Goal: Task Accomplishment & Management: Manage account settings

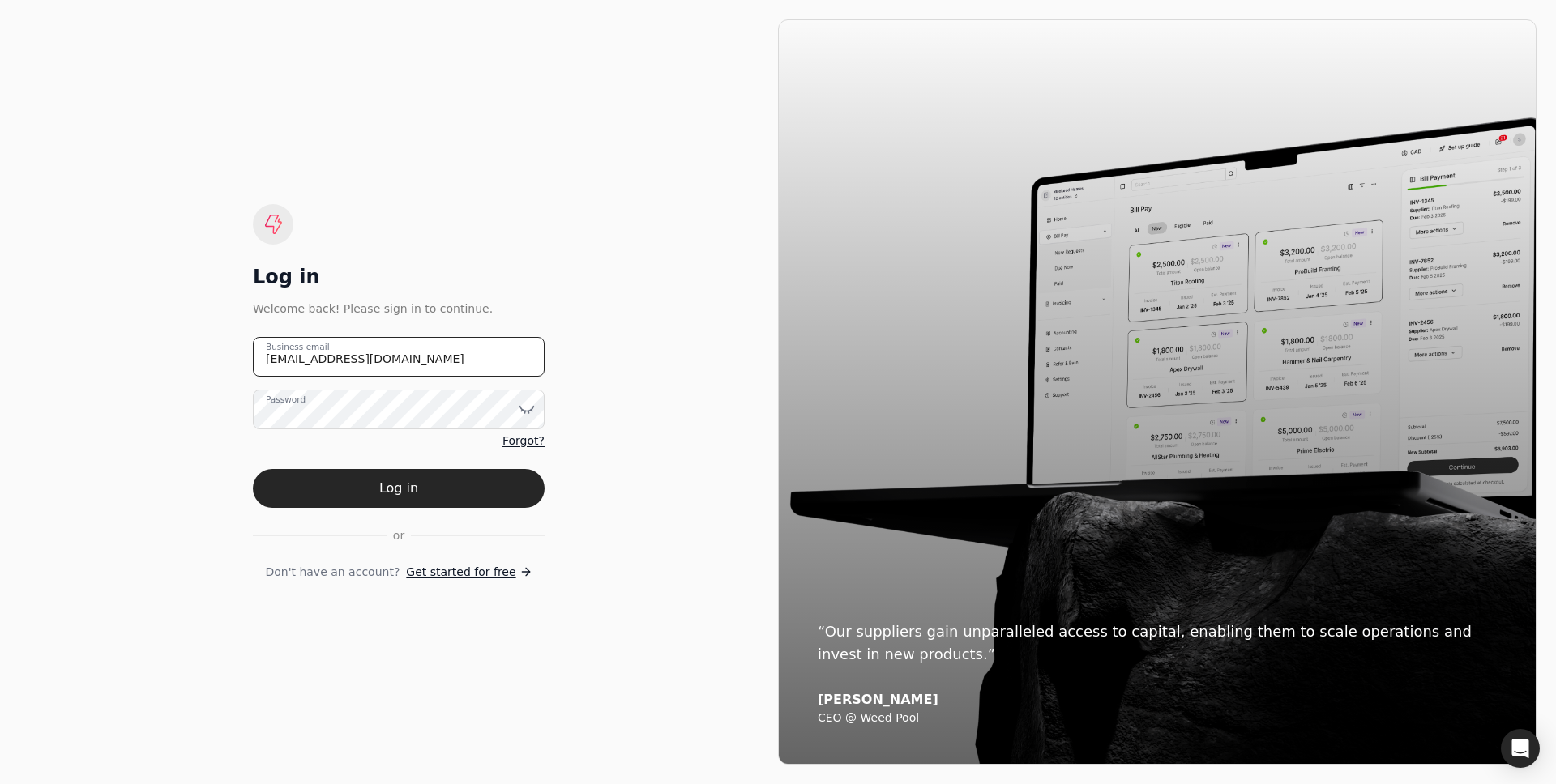
click at [441, 361] on email "team+finishlinefreight@helloquickly.com" at bounding box center [399, 356] width 292 height 40
type email "cam@helloquickly.com"
click at [253, 469] on button "Log in" at bounding box center [399, 489] width 292 height 39
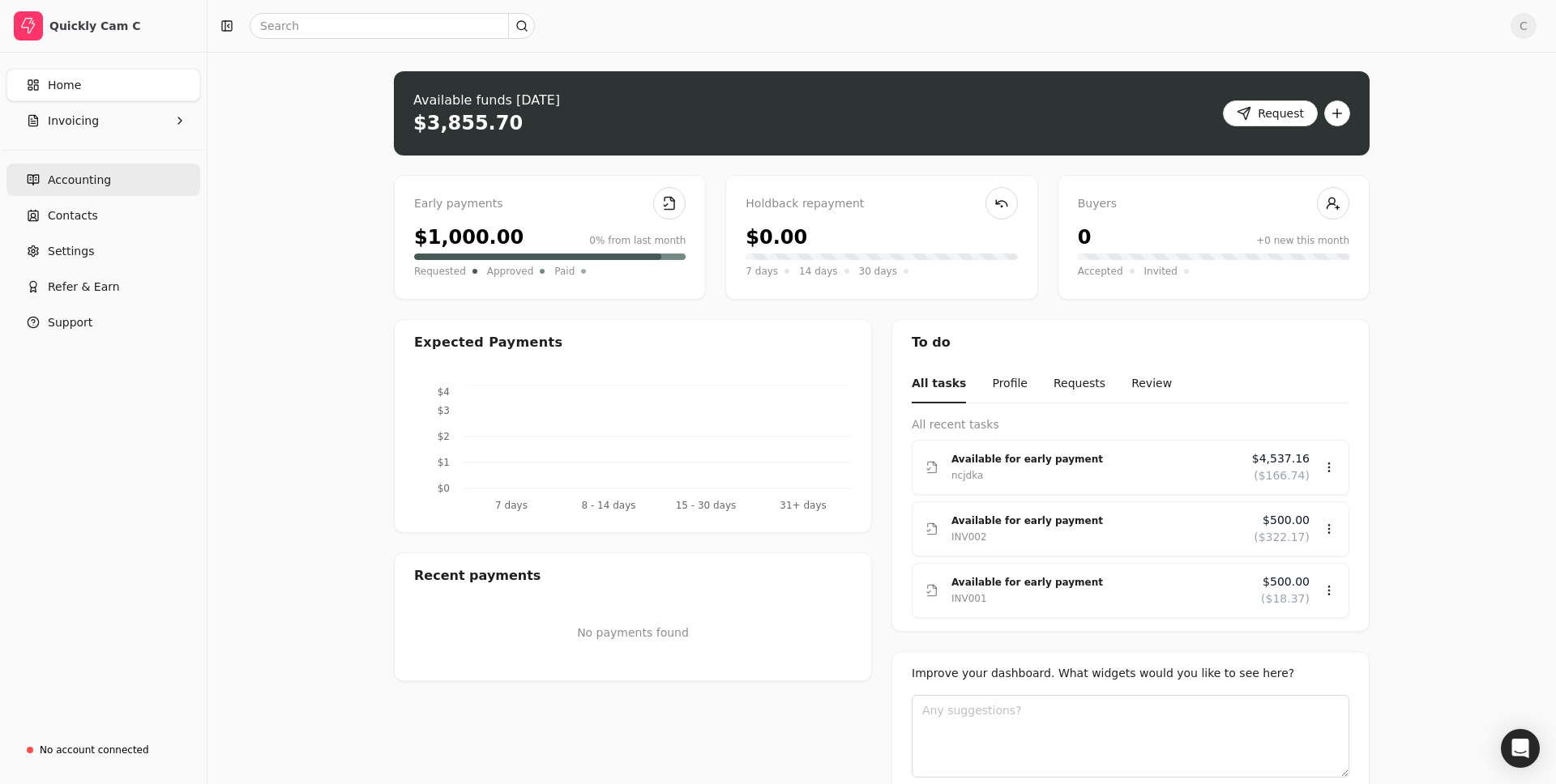
click at [95, 185] on span "Accounting" at bounding box center [79, 181] width 63 height 17
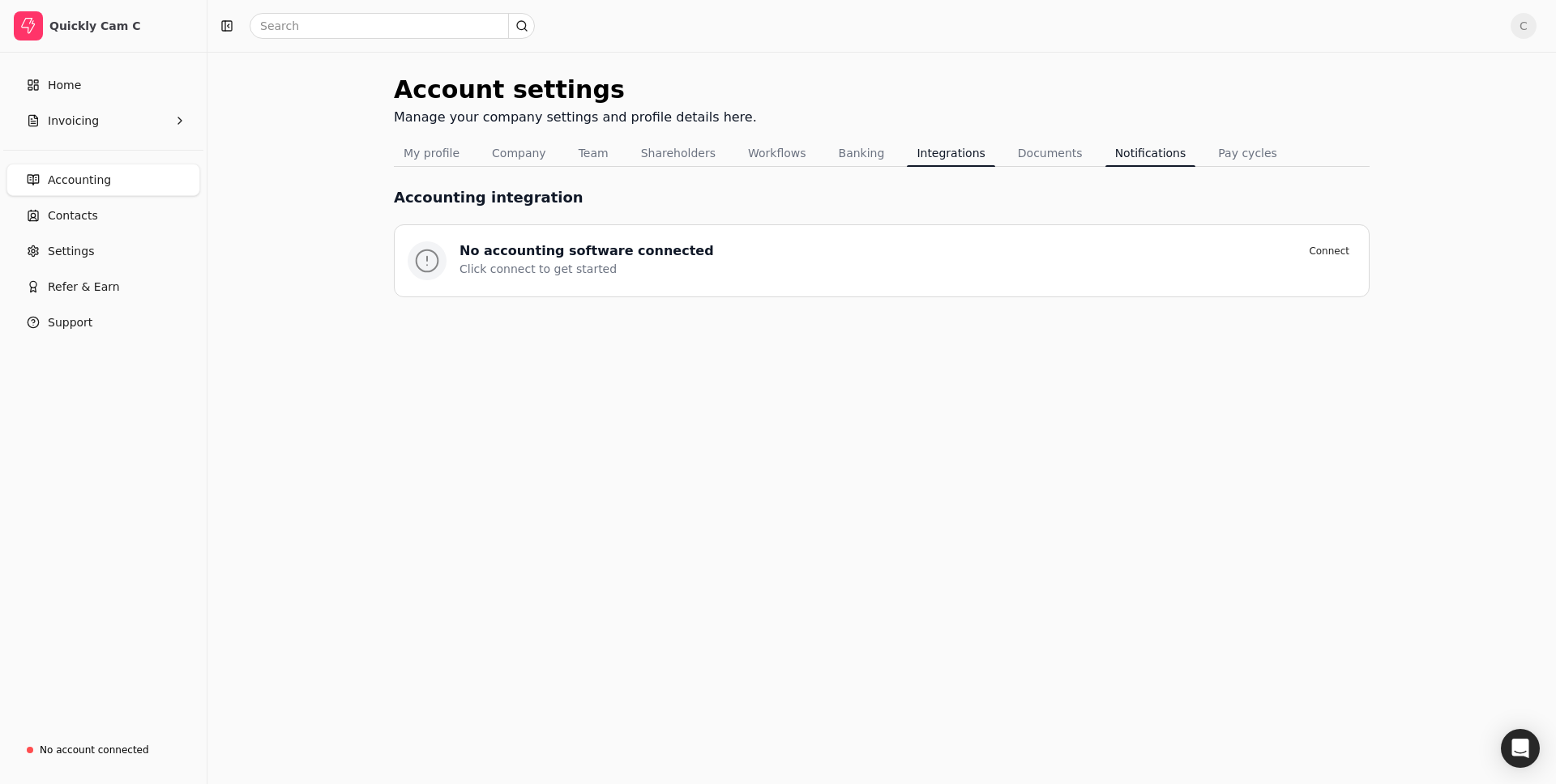
click at [1111, 157] on button "Notifications" at bounding box center [1150, 153] width 91 height 26
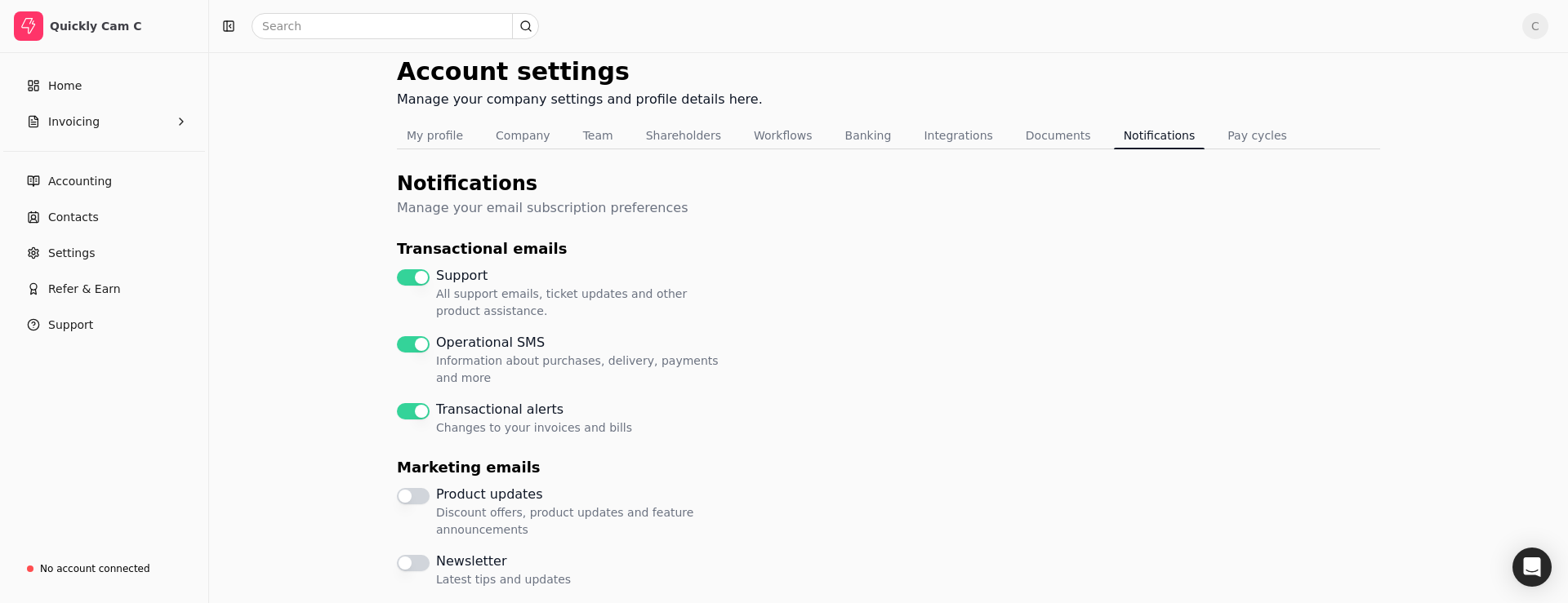
scroll to position [258, 0]
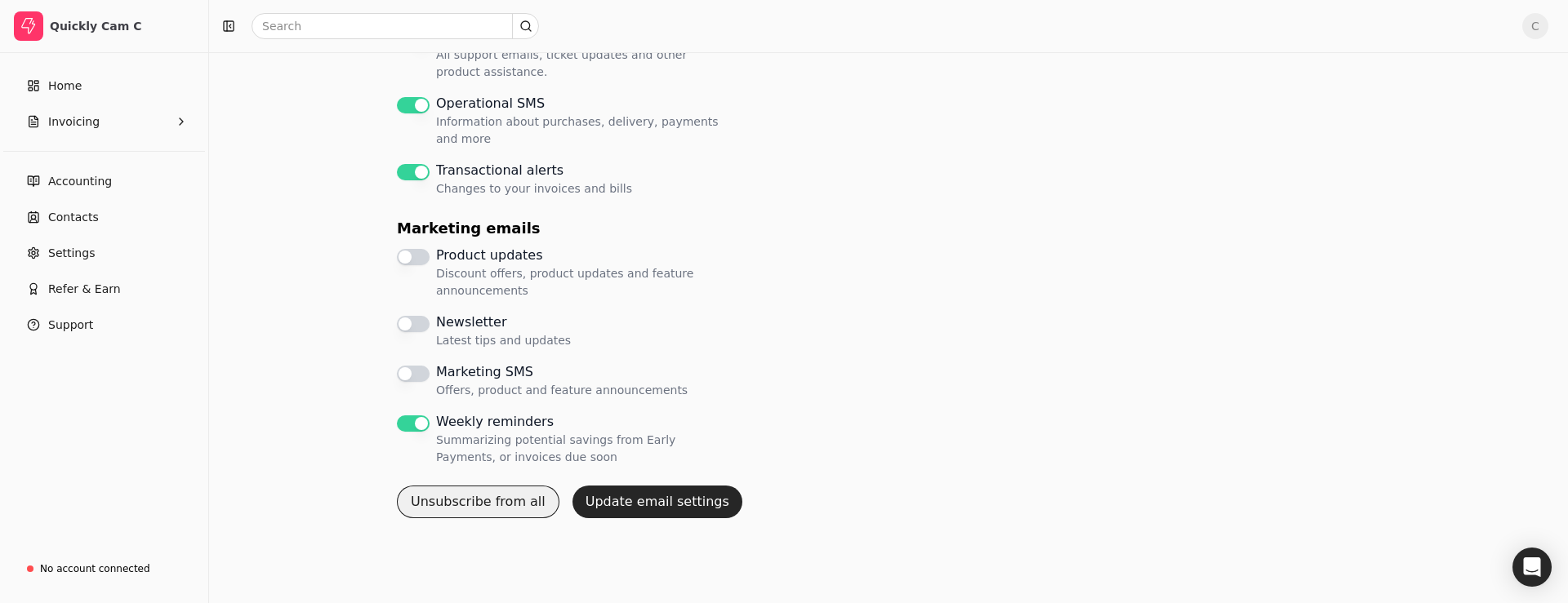
click at [475, 505] on button "Unsubscribe from all" at bounding box center [478, 502] width 163 height 33
click at [507, 499] on button "Unsubscribe from all" at bounding box center [478, 502] width 163 height 33
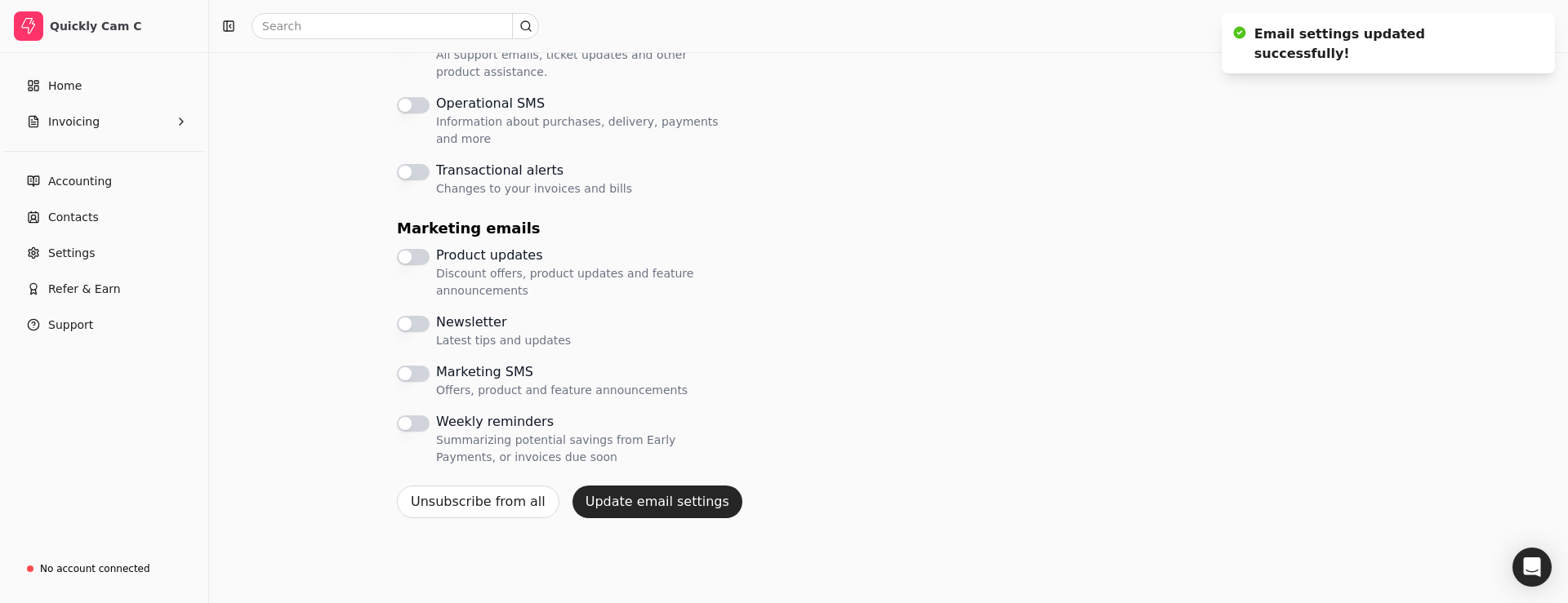
click at [415, 422] on reminders "Weekly reminders Summarizing potential savings from Early Payments, or invoices…" at bounding box center [414, 423] width 33 height 17
click at [622, 510] on button "Update email settings" at bounding box center [657, 502] width 170 height 33
click at [405, 359] on div "Product updates Discount offers, product updates and feature announcements News…" at bounding box center [561, 356] width 327 height 221
click at [409, 377] on SMS "Marketing SMS Offers, product and feature announcements" at bounding box center [414, 373] width 33 height 17
click at [414, 329] on button "Newsletter Latest tips and updates" at bounding box center [414, 324] width 33 height 17
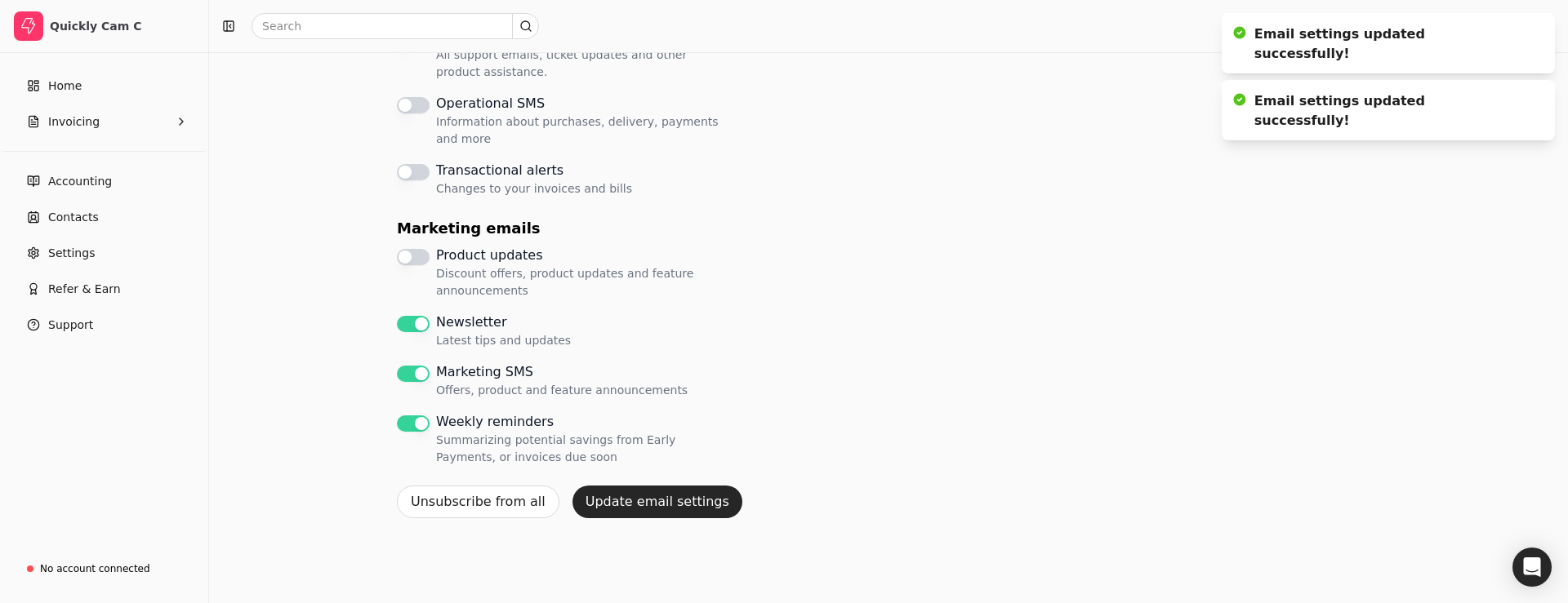
click at [415, 255] on updates "Product updates Discount offers, product updates and feature announcements" at bounding box center [414, 257] width 33 height 17
click at [423, 175] on alerts "Transactional alerts Changes to your invoices and bills" at bounding box center [414, 172] width 33 height 17
click at [420, 114] on div "Operational SMS Information about purchases, delivery, payments and more" at bounding box center [561, 120] width 327 height 53
click at [419, 105] on SMS "Operational SMS Information about purchases, delivery, payments and more" at bounding box center [414, 105] width 33 height 17
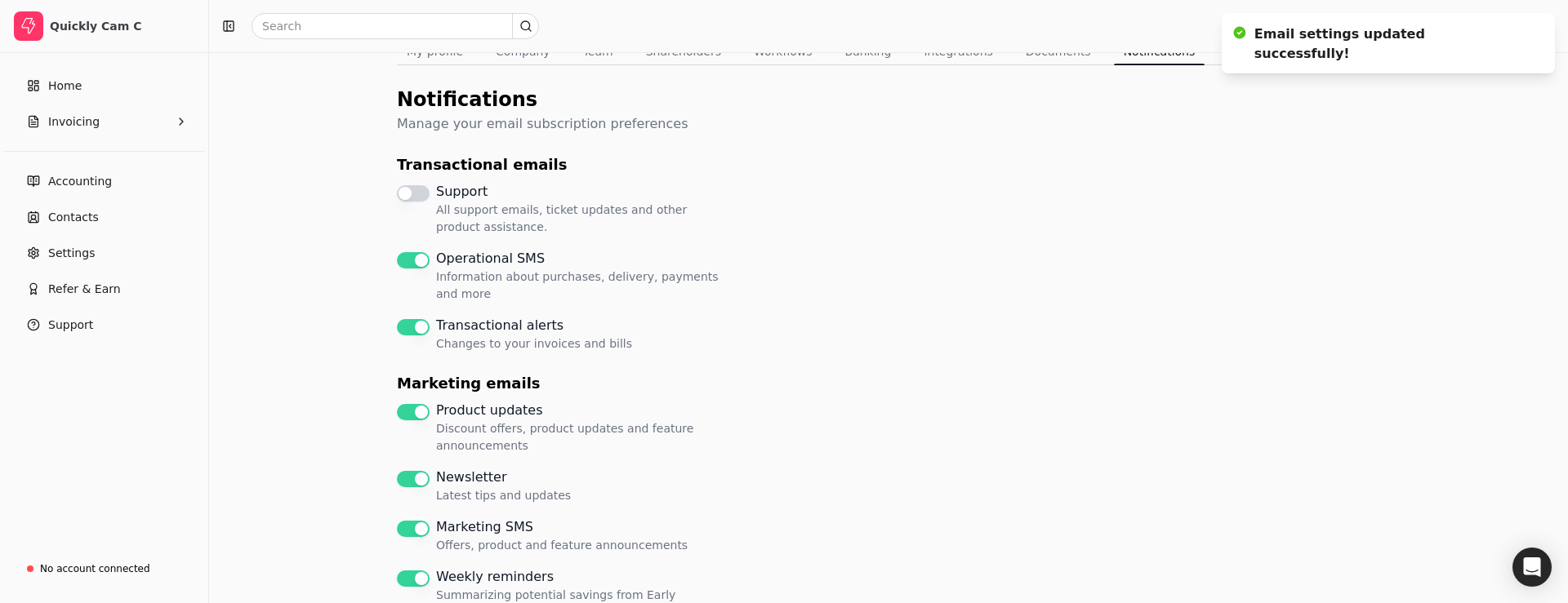
click at [416, 191] on button "Support All support emails, ticket updates and other product assistance." at bounding box center [414, 193] width 33 height 17
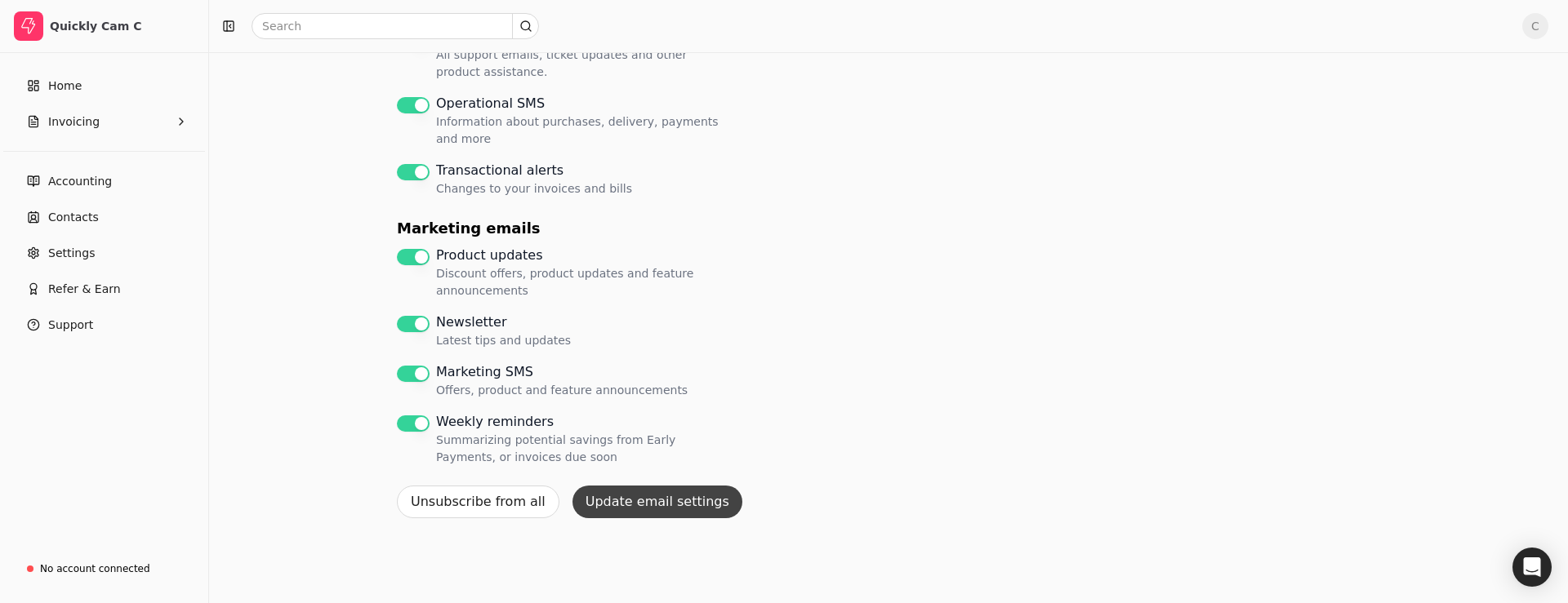
click at [657, 507] on button "Update email settings" at bounding box center [657, 502] width 170 height 33
click at [439, 500] on button "Unsubscribe from all" at bounding box center [478, 502] width 163 height 33
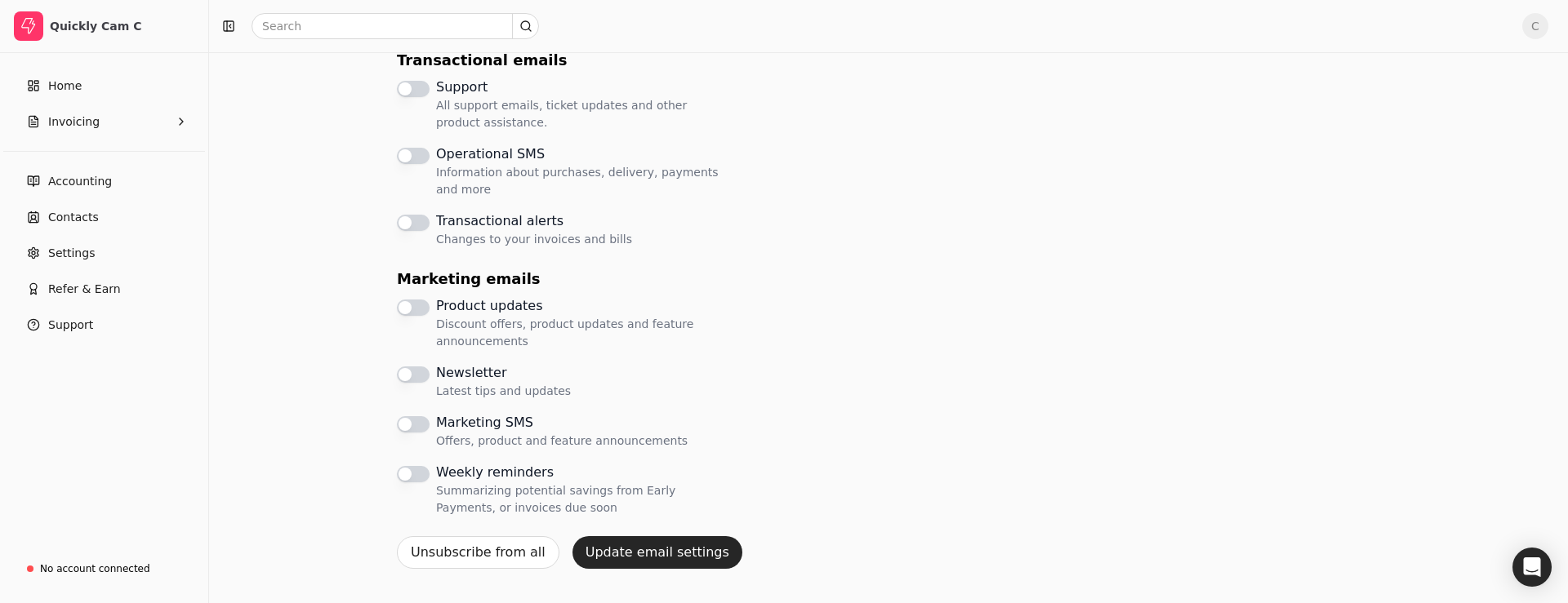
click at [408, 218] on alerts "Transactional alerts Changes to your invoices and bills" at bounding box center [414, 223] width 33 height 17
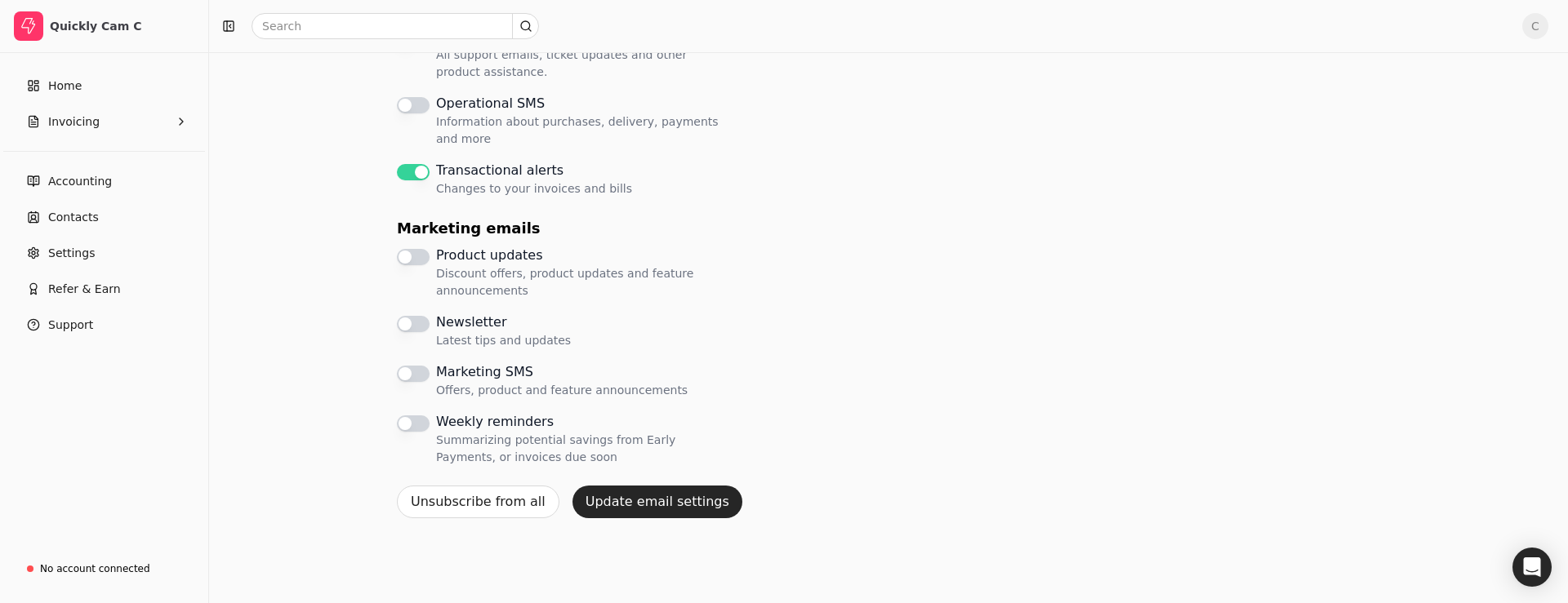
click at [414, 89] on div "Support All support emails, ticket updates and other product assistance. Operat…" at bounding box center [561, 112] width 327 height 170
click at [414, 103] on SMS "Operational SMS Information about purchases, delivery, payments and more" at bounding box center [414, 105] width 33 height 17
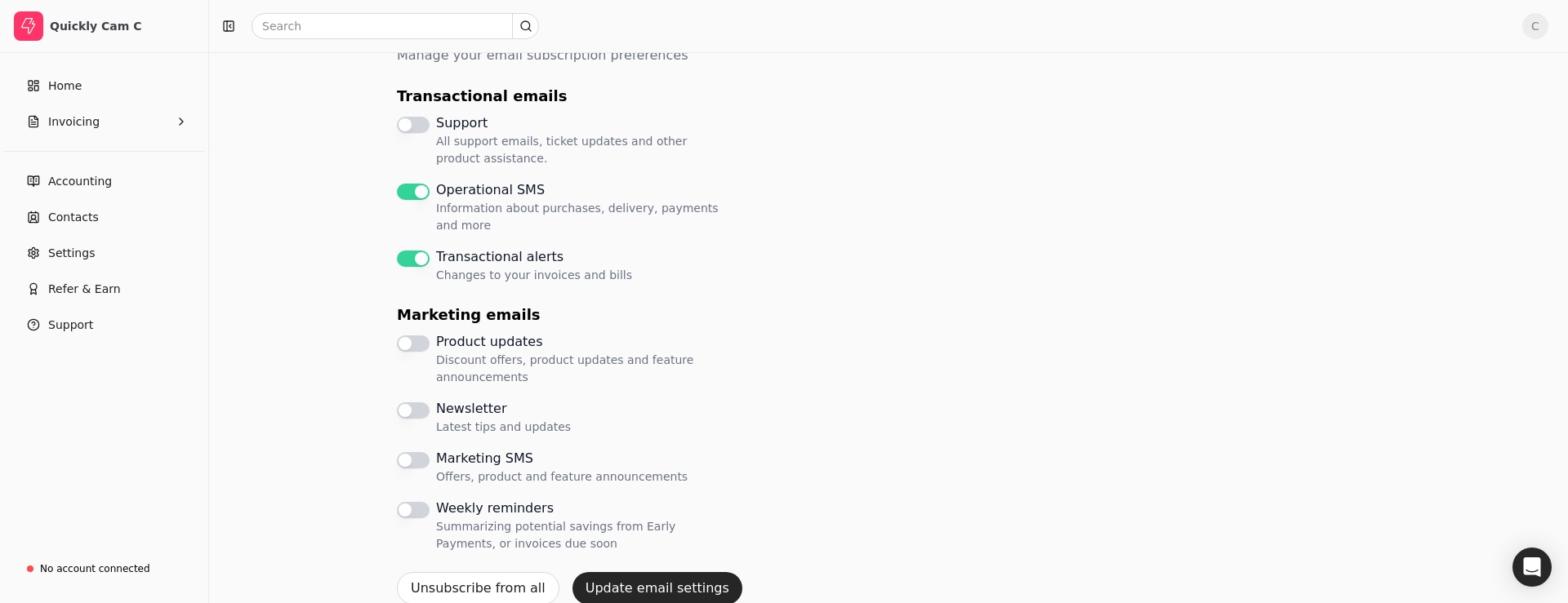
scroll to position [169, 0]
click at [417, 128] on button "Support All support emails, ticket updates and other product assistance." at bounding box center [414, 127] width 33 height 17
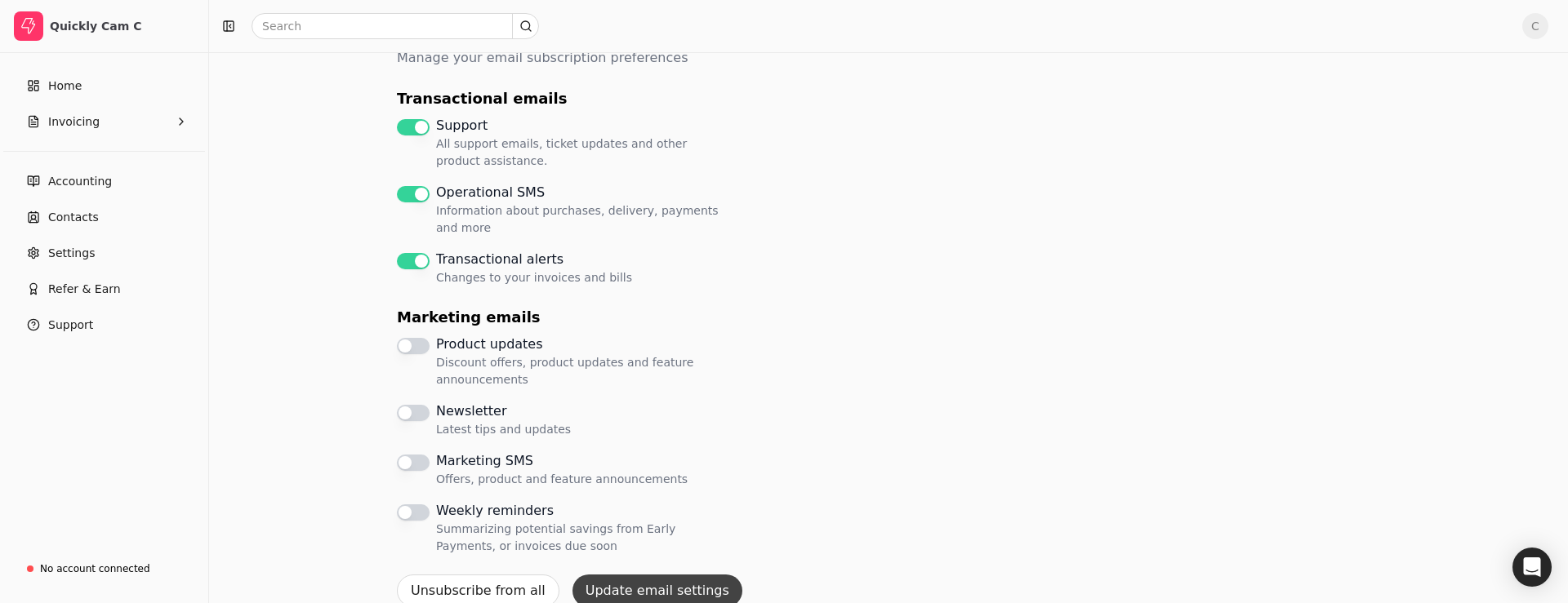
click at [652, 585] on button "Update email settings" at bounding box center [657, 591] width 170 height 33
click at [452, 505] on label "Weekly reminders Summarizing potential savings from Early Payments, or invoices…" at bounding box center [579, 527] width 287 height 53
click at [429, 505] on reminders "Weekly reminders Summarizing potential savings from Early Payments, or invoices…" at bounding box center [414, 513] width 33 height 17
click at [637, 585] on button "Update email settings" at bounding box center [657, 591] width 170 height 33
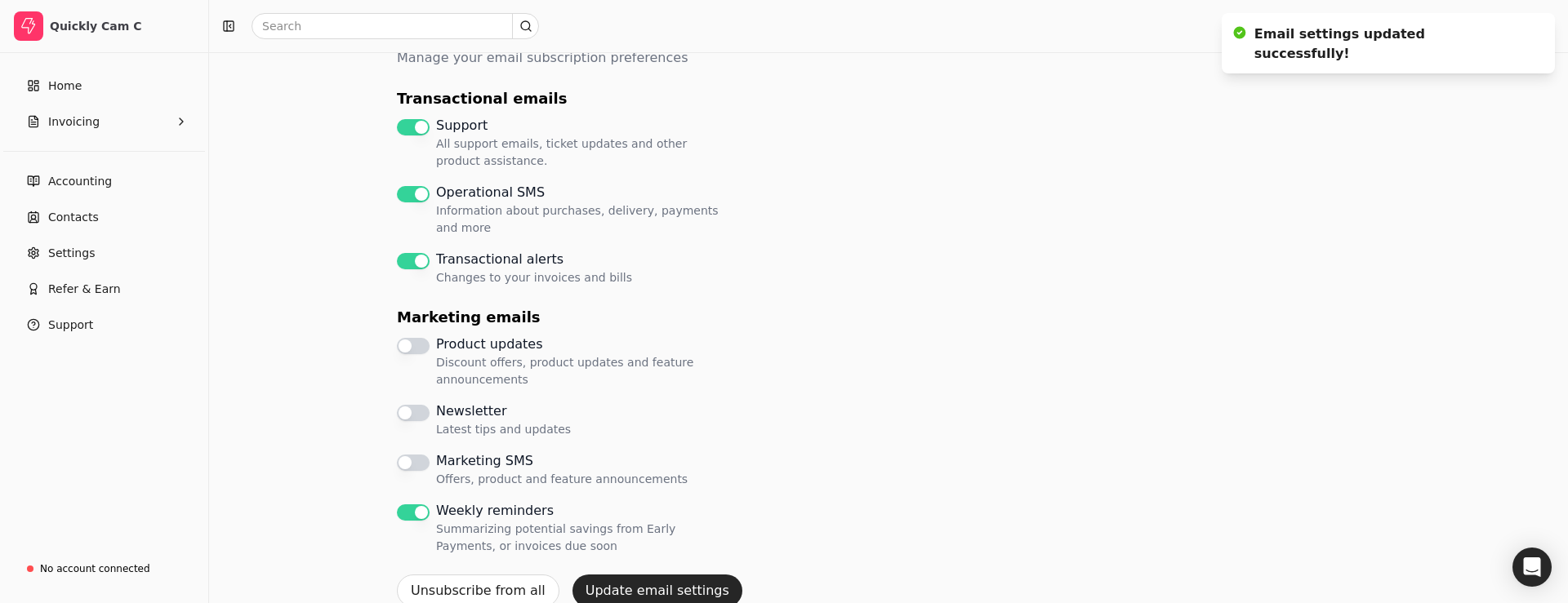
click at [425, 464] on SMS "Marketing SMS Offers, product and feature announcements" at bounding box center [414, 462] width 33 height 17
click at [420, 429] on div "Newsletter Latest tips and updates" at bounding box center [484, 420] width 174 height 37
click at [420, 416] on button "Newsletter Latest tips and updates" at bounding box center [414, 412] width 33 height 17
click at [413, 340] on updates "Product updates Discount offers, product updates and feature announcements" at bounding box center [414, 345] width 33 height 17
click at [644, 580] on button "Update email settings" at bounding box center [657, 591] width 170 height 33
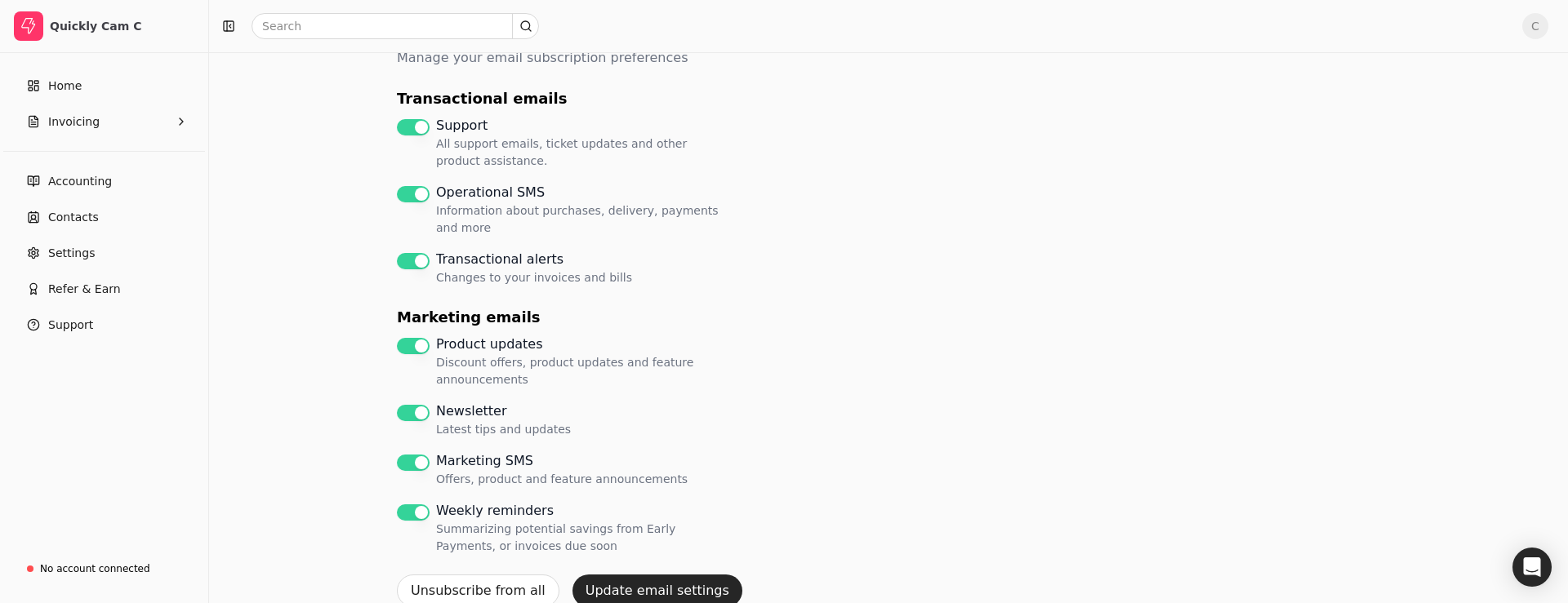
scroll to position [258, 0]
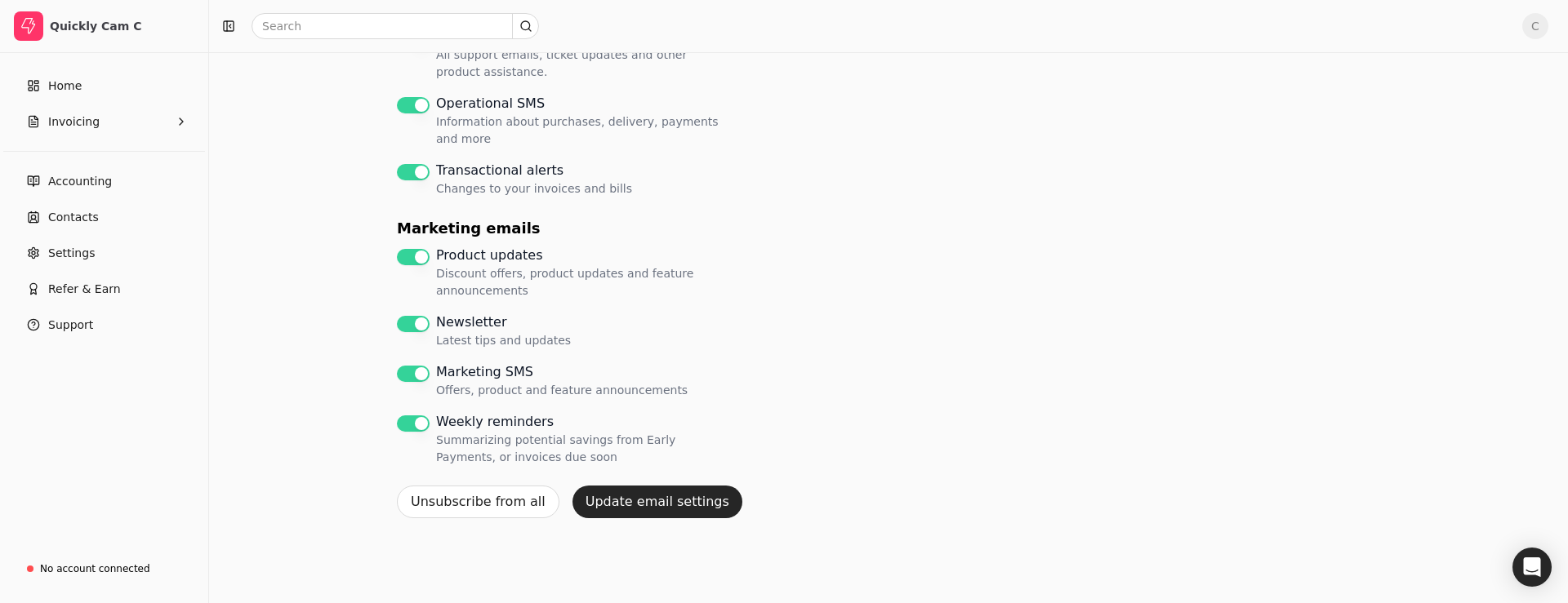
click at [226, 184] on div "Account settings Manage your company settings and profile details here. My prof…" at bounding box center [889, 198] width 1359 height 808
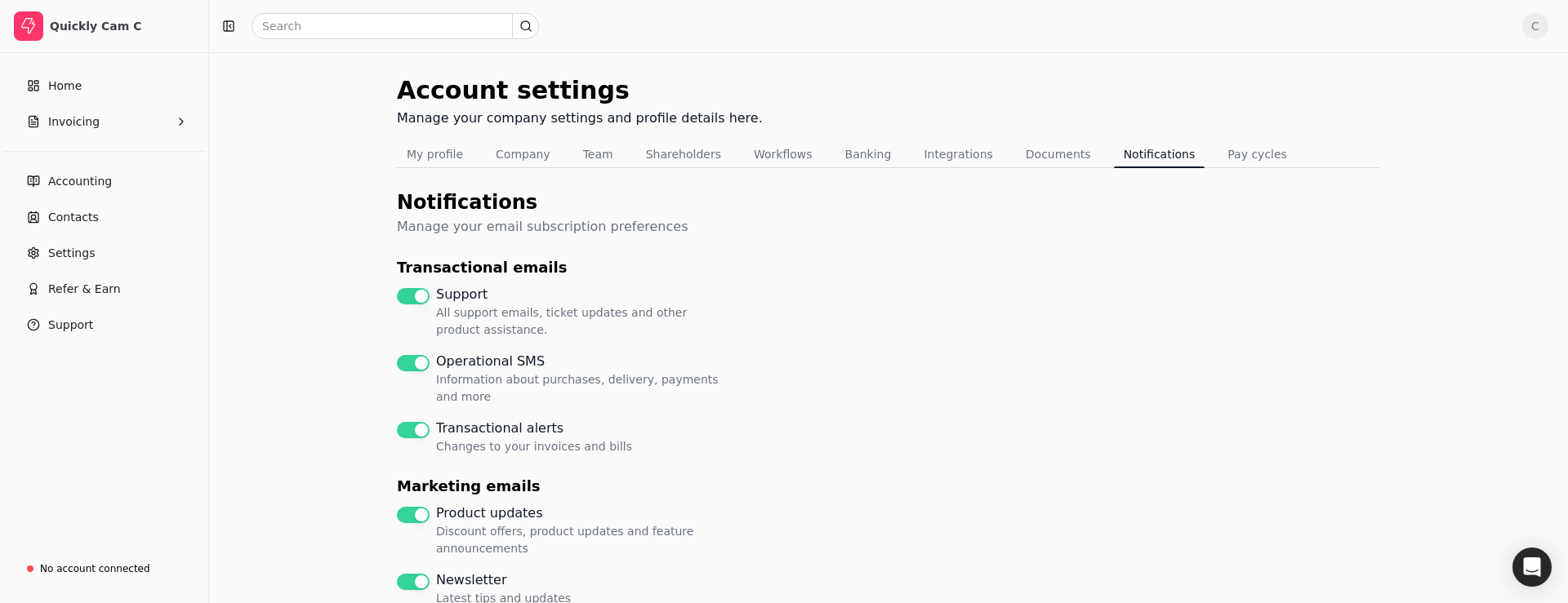
click at [956, 21] on div at bounding box center [862, 25] width 1294 height 26
click at [331, 384] on div "Account settings Manage your company settings and profile details here. My prof…" at bounding box center [889, 456] width 1359 height 808
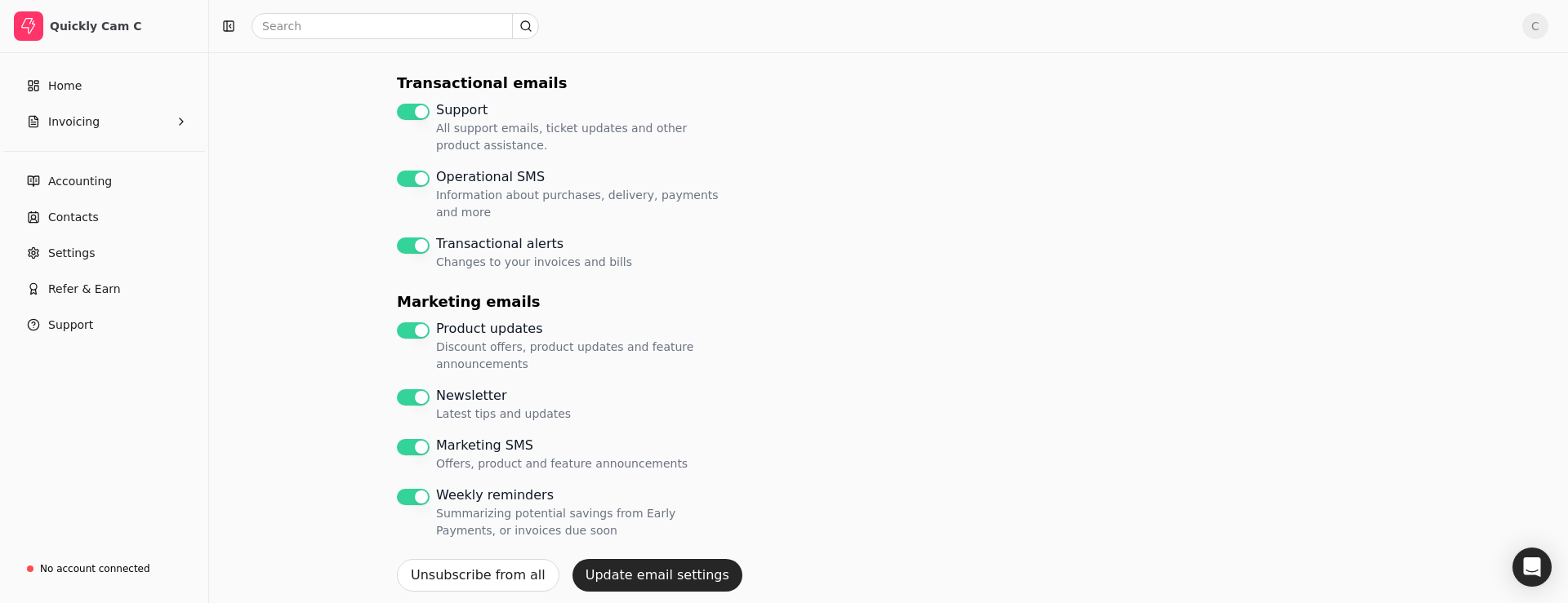
scroll to position [258, 0]
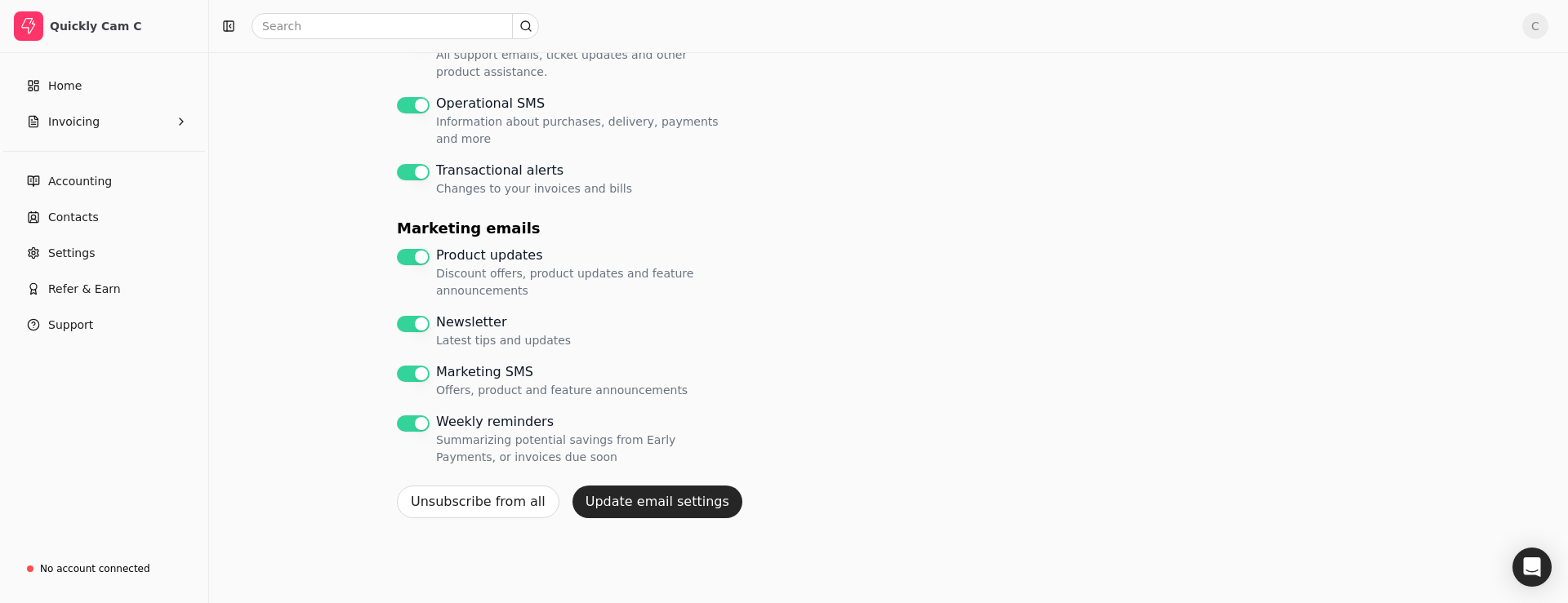
click at [414, 418] on reminders "Weekly reminders Summarizing potential savings from Early Payments, or invoices…" at bounding box center [414, 423] width 33 height 17
click at [650, 497] on button "Update email settings" at bounding box center [657, 502] width 170 height 33
click at [931, 300] on div "Account settings Manage your company settings and profile details here. My prof…" at bounding box center [889, 198] width 983 height 769
click at [1524, 16] on button "C" at bounding box center [1535, 25] width 26 height 26
click at [1422, 126] on span "Sign Out" at bounding box center [1422, 123] width 49 height 18
